Goal: Task Accomplishment & Management: Use online tool/utility

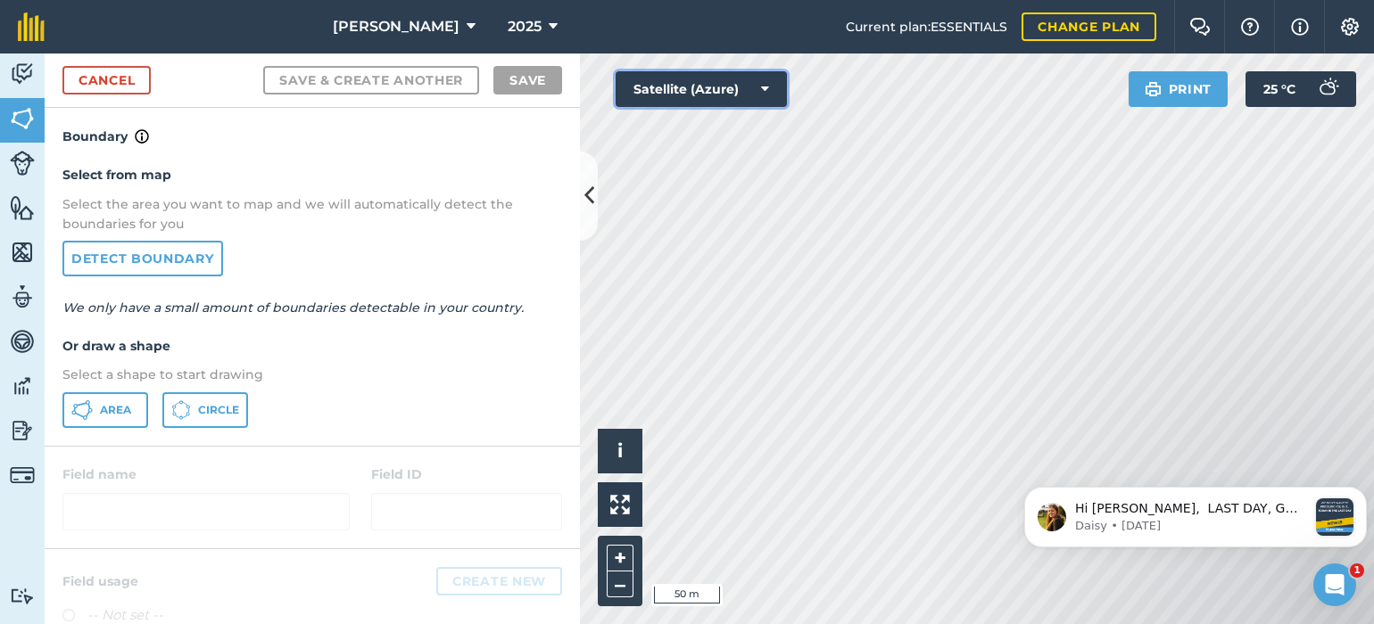
click at [763, 89] on icon at bounding box center [765, 89] width 8 height 18
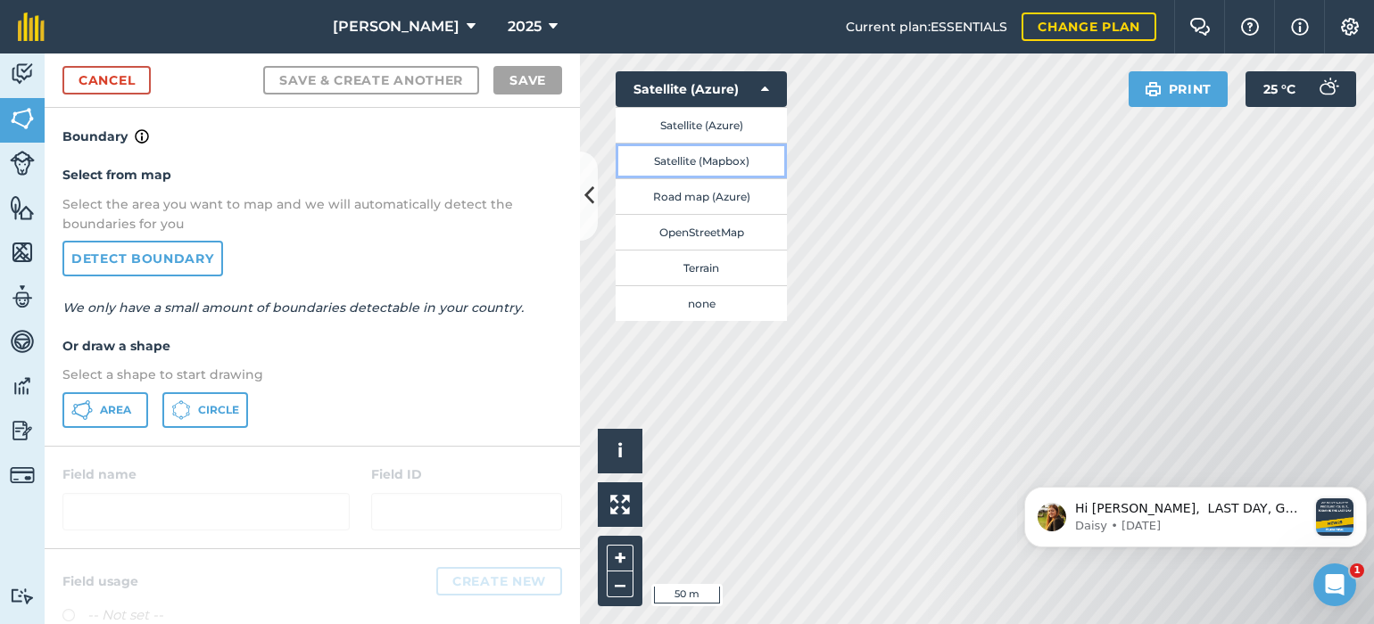
click at [666, 163] on button "Satellite (Mapbox)" at bounding box center [700, 161] width 171 height 36
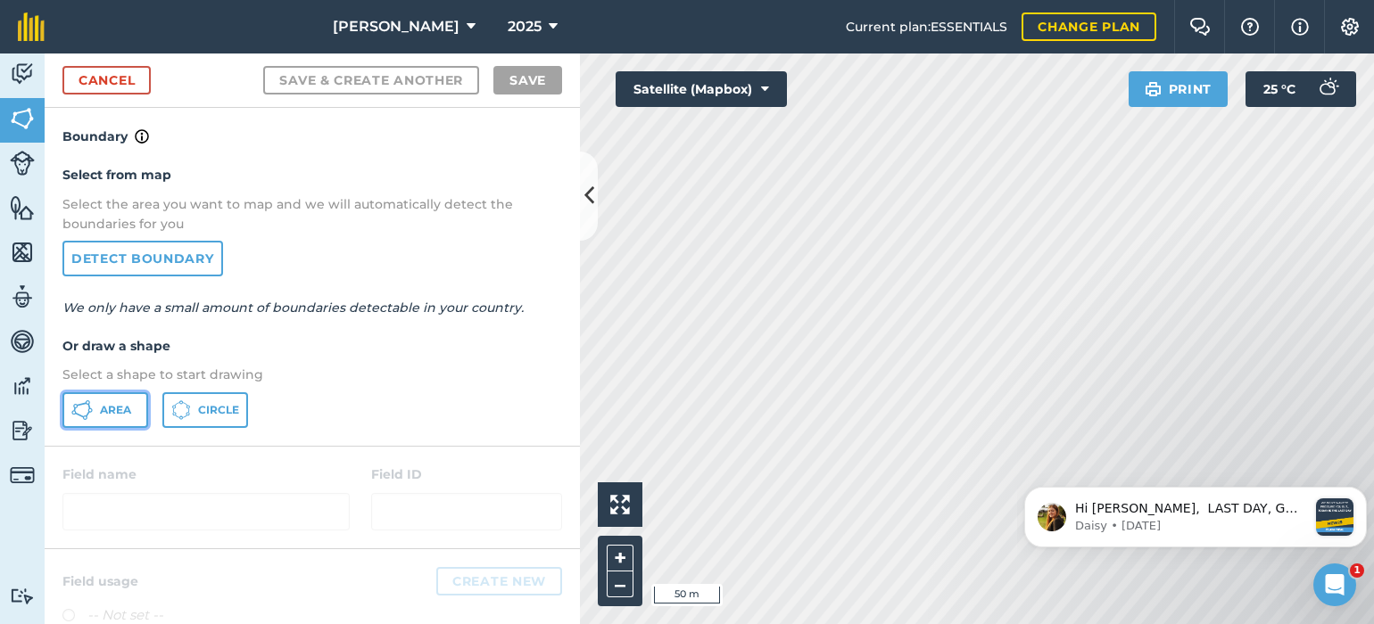
click at [105, 406] on span "Area" at bounding box center [115, 410] width 31 height 14
click at [120, 408] on span "Area" at bounding box center [115, 410] width 31 height 14
click at [111, 75] on link "Cancel" at bounding box center [106, 80] width 88 height 29
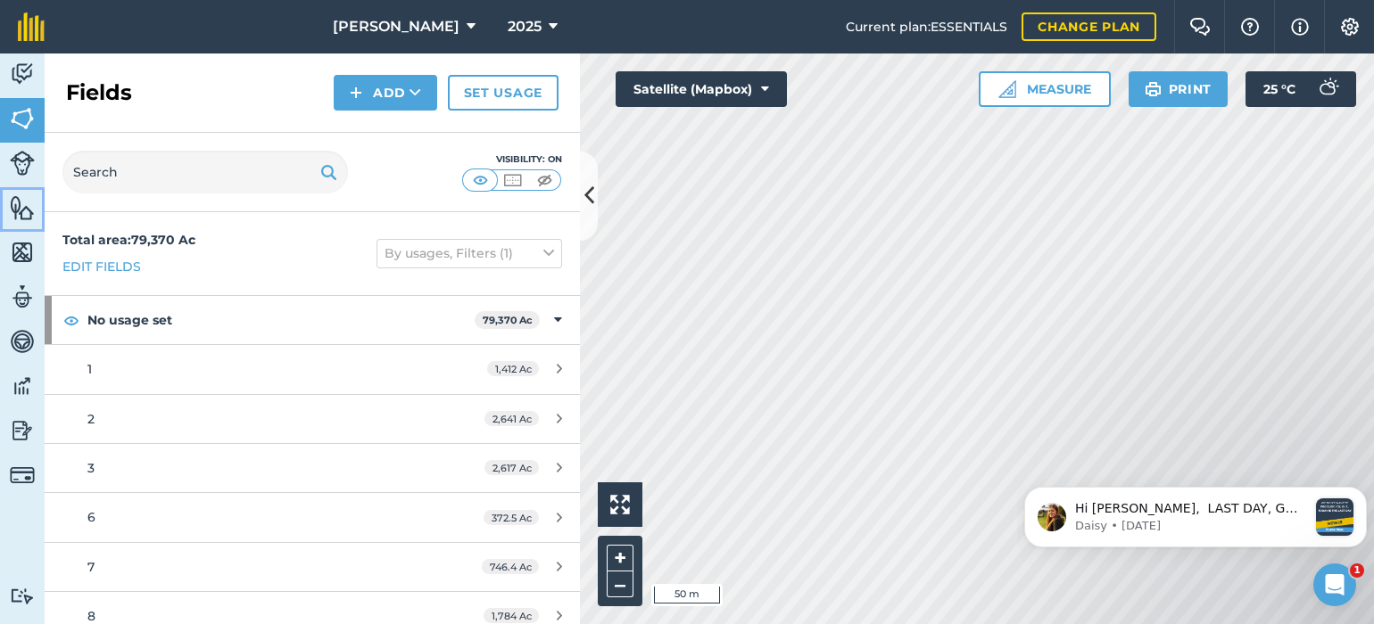
click at [24, 213] on img at bounding box center [22, 207] width 25 height 27
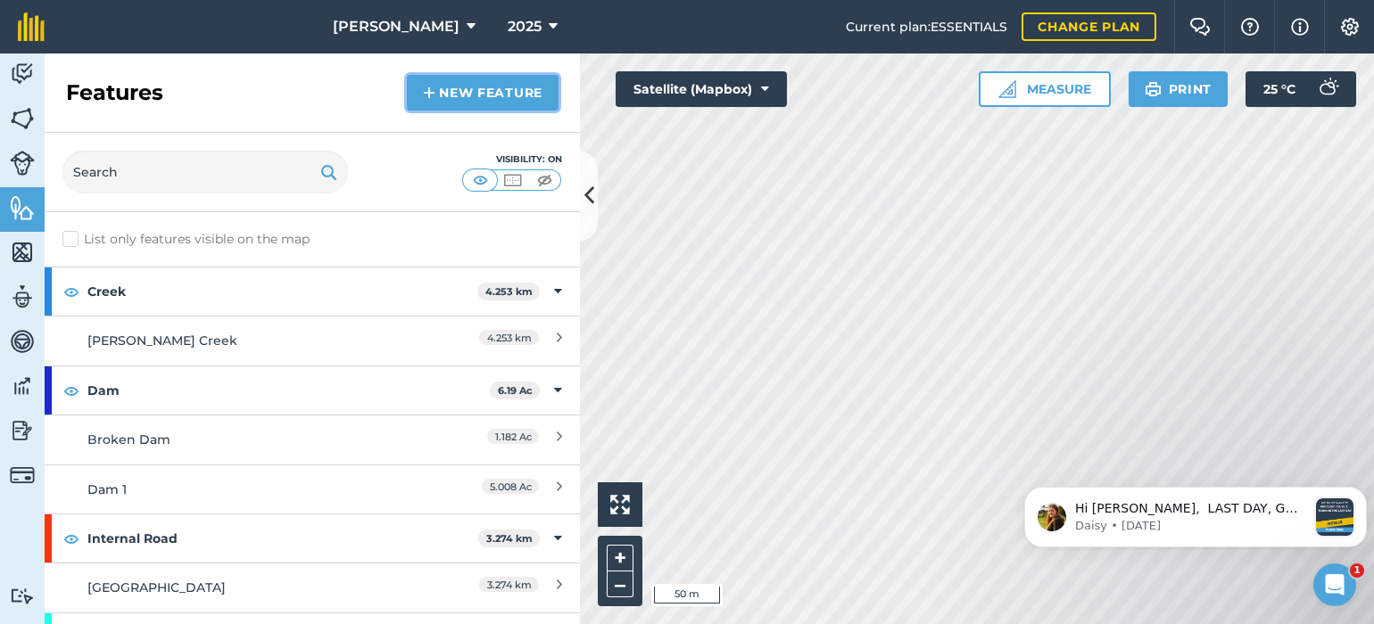
click at [485, 78] on link "New feature" at bounding box center [483, 93] width 152 height 36
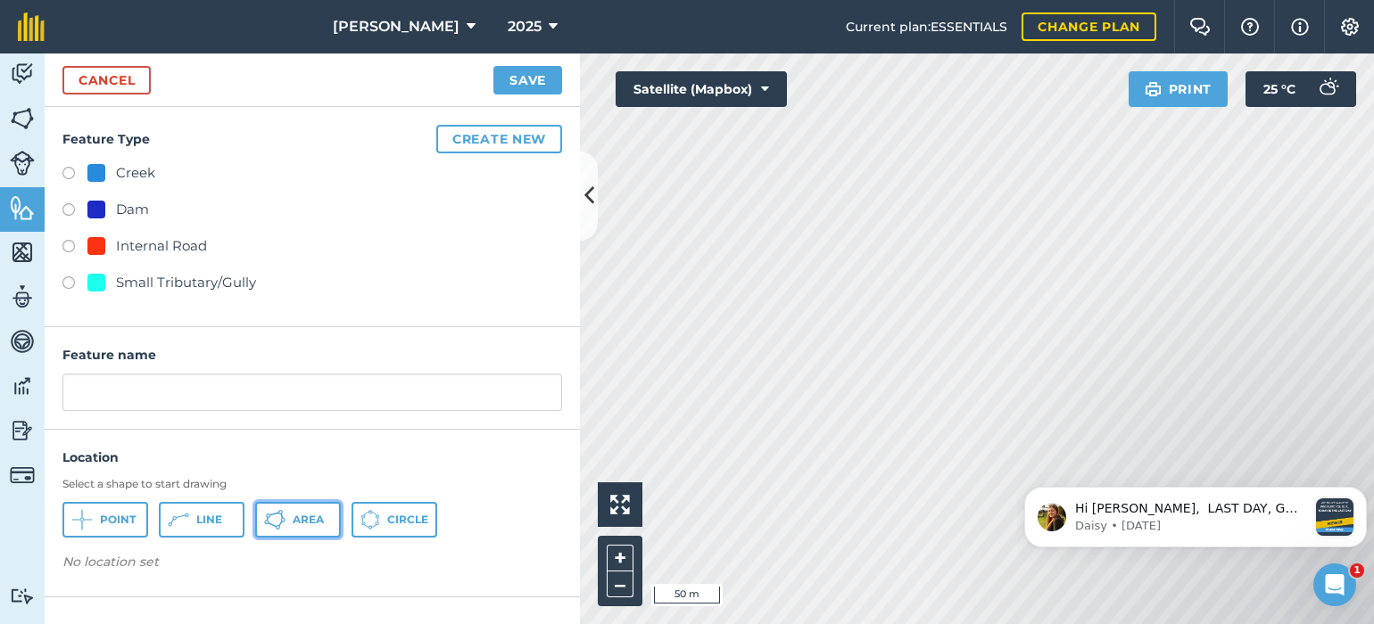
click at [299, 515] on span "Area" at bounding box center [308, 520] width 31 height 14
